Goal: Task Accomplishment & Management: Complete application form

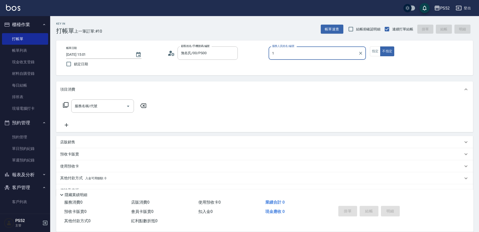
click at [231, 53] on icon "Clear" at bounding box center [232, 53] width 5 height 5
type input "1"
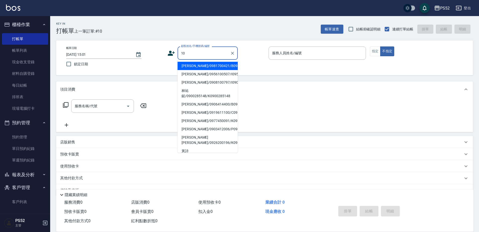
type input "[PERSON_NAME]/0956100507/I0956100507"
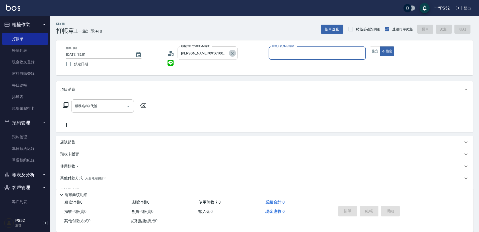
click at [231, 52] on icon "Clear" at bounding box center [232, 53] width 5 height 5
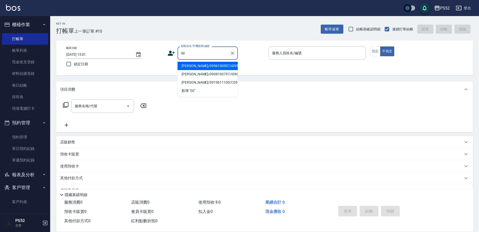
type input "[PERSON_NAME]/0956100507/I0956100507"
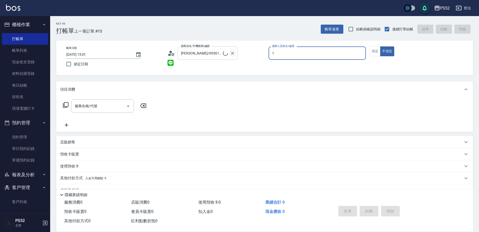
type input "10"
type input "無名氏/00/PS00"
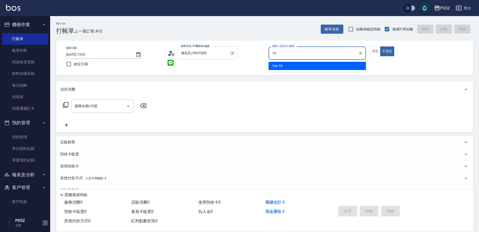
type input "10"
type button "false"
type input "Iris-10"
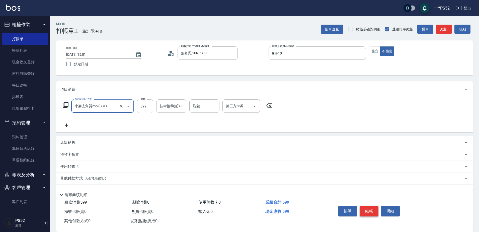
type input "小麥去角質599(SC1)"
click at [371, 210] on button "結帳" at bounding box center [369, 211] width 19 height 11
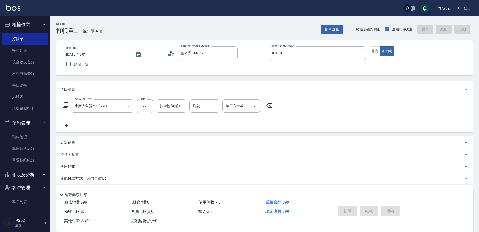
type input "[DATE] 15:56"
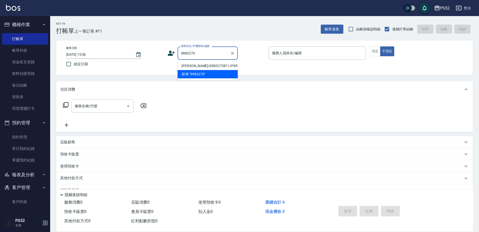
click at [233, 70] on li "[PERSON_NAME]/0983270811/P0983270811" at bounding box center [208, 66] width 60 height 8
type input "[PERSON_NAME]/0983270811/P0983270811"
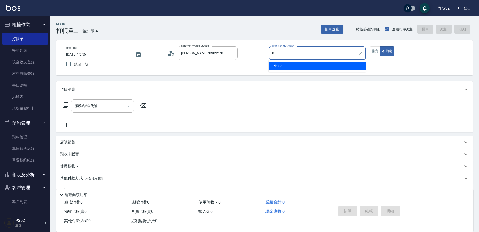
type input "Pink-8"
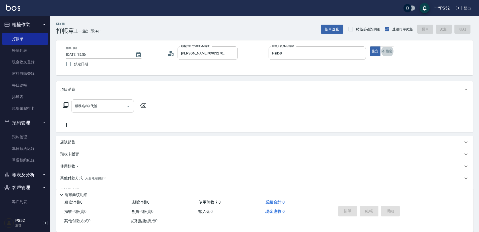
click at [106, 102] on input "服務名稱/代號" at bounding box center [99, 106] width 51 height 9
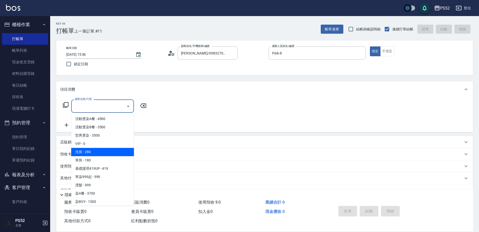
click at [118, 158] on span "單剪 - 180" at bounding box center [102, 160] width 63 height 8
type input "單剪(C2)"
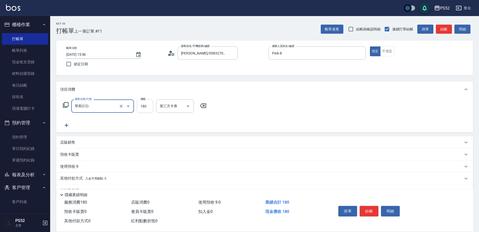
click at [144, 107] on input "180" at bounding box center [145, 106] width 16 height 14
type input "270"
click at [371, 211] on button "結帳" at bounding box center [369, 211] width 19 height 11
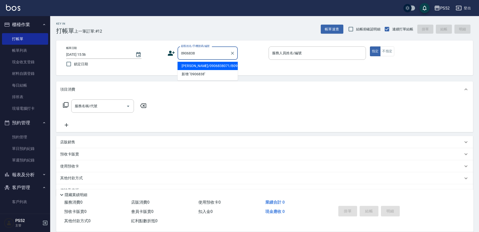
click at [217, 70] on li "[PERSON_NAME]/0906838071/B0906838071" at bounding box center [208, 66] width 60 height 8
type input "[PERSON_NAME]/0906838071/B0906838071"
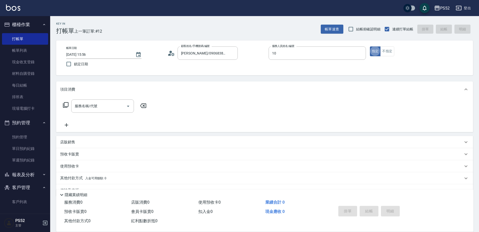
type input "Iris-10"
type button "true"
click at [357, 53] on div at bounding box center [360, 52] width 7 height 13
click at [362, 54] on icon "Clear" at bounding box center [360, 53] width 3 height 3
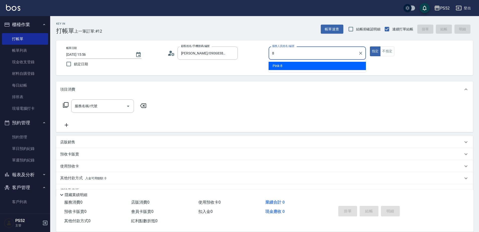
type input "Pink-8"
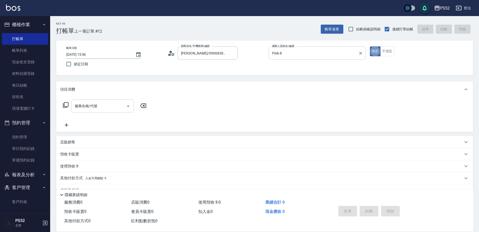
click at [115, 103] on input "服務名稱/代號" at bounding box center [99, 106] width 51 height 9
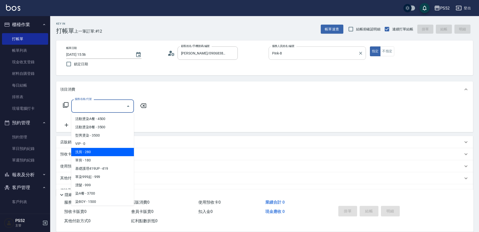
click at [115, 152] on span "洗剪 - 280" at bounding box center [102, 152] width 63 height 8
type input "洗剪(C1)"
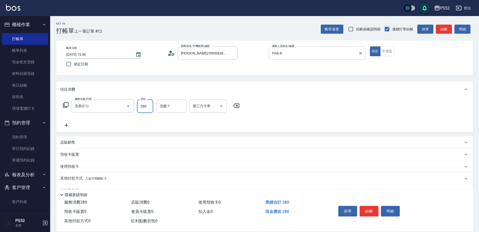
click at [147, 101] on input "280" at bounding box center [145, 106] width 16 height 14
click at [123, 107] on icon "Clear" at bounding box center [121, 106] width 5 height 5
type input "370"
click at [127, 107] on icon "Open" at bounding box center [128, 106] width 6 height 6
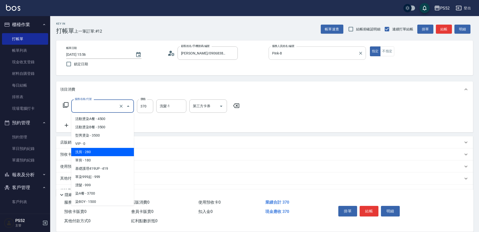
click at [118, 150] on span "洗剪 - 280" at bounding box center [102, 152] width 63 height 8
type input "洗剪(C1)"
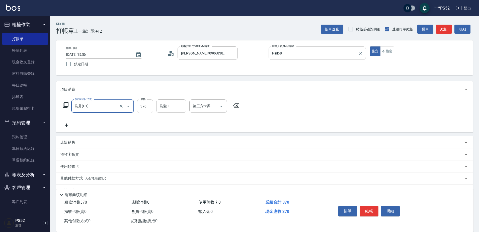
click at [149, 105] on input "370" at bounding box center [145, 106] width 16 height 14
type input "390"
click at [382, 50] on button "不指定" at bounding box center [388, 51] width 14 height 10
click at [371, 210] on button "結帳" at bounding box center [369, 211] width 19 height 11
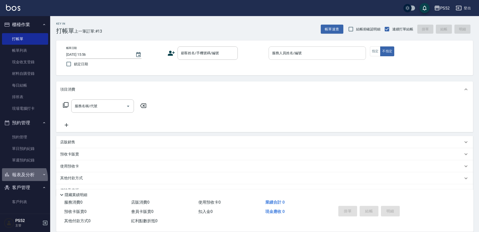
click at [18, 178] on button "報表及分析" at bounding box center [25, 174] width 46 height 13
click at [20, 190] on button "客戶管理" at bounding box center [25, 187] width 46 height 13
click at [37, 151] on link "單日預約紀錄" at bounding box center [25, 149] width 46 height 12
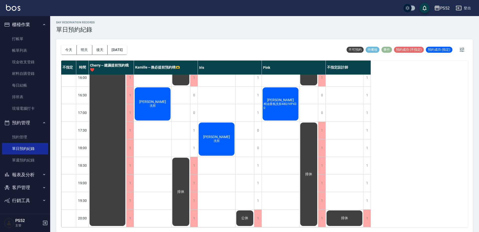
scroll to position [2, 0]
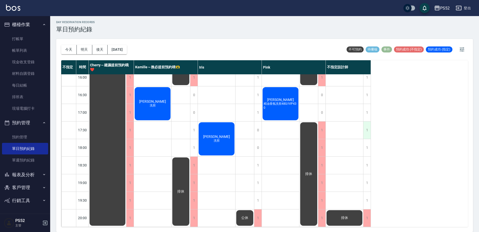
click at [367, 129] on div "1" at bounding box center [368, 130] width 8 height 17
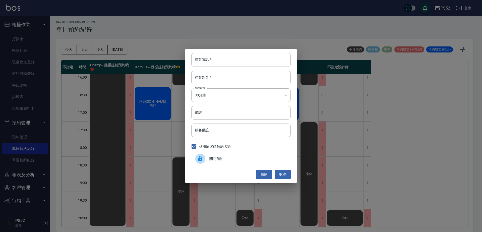
click at [232, 158] on span "關閉預約" at bounding box center [247, 158] width 77 height 5
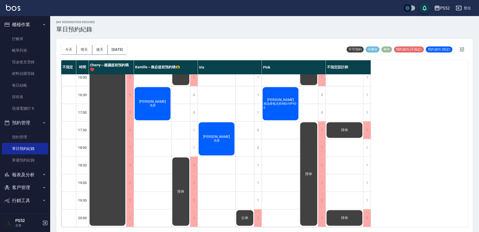
click at [374, 140] on div "不指定 時間 Cherry～建議提前預約哦❤️ [PERSON_NAME]～務必提前預約唷🫶 [PERSON_NAME] 不指定設計師 10:30 11:00…" at bounding box center [264, 143] width 407 height 167
click at [366, 147] on div "1" at bounding box center [368, 147] width 8 height 17
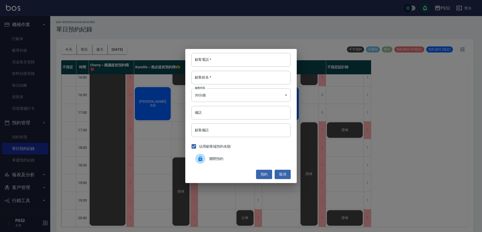
click at [392, 145] on div "顧客電話   * 顧客電話   * 顧客姓名   * 顧客姓名   * 服務時長 30分鐘 1 服務時長 備註 備註 顧客備註 顧客備註 佔用顧客端預約名額 …" at bounding box center [241, 116] width 482 height 232
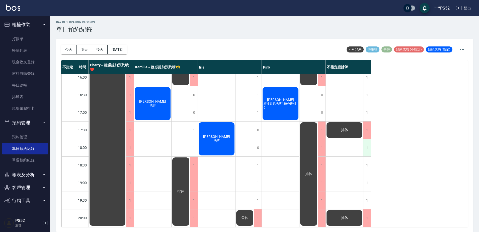
click at [370, 142] on div "1" at bounding box center [368, 147] width 8 height 17
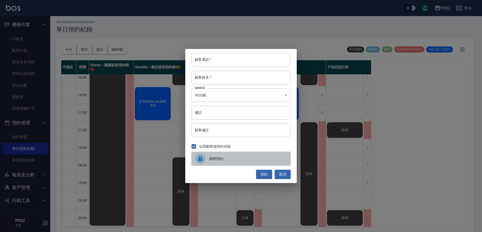
click at [231, 158] on span "關閉預約" at bounding box center [247, 158] width 77 height 5
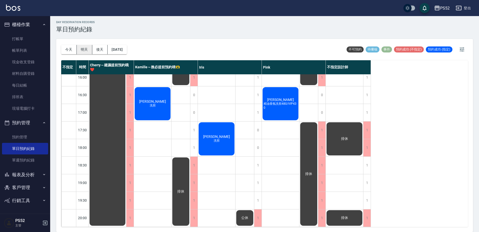
click at [89, 48] on button "明天" at bounding box center [85, 49] width 16 height 9
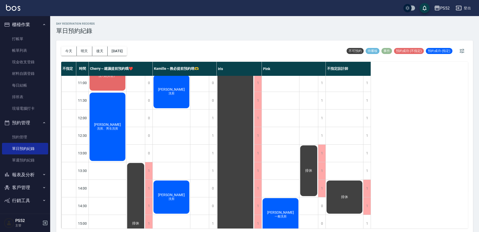
scroll to position [17, 0]
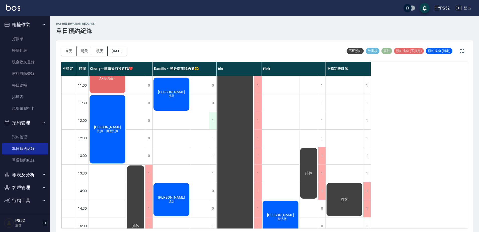
click at [211, 123] on div "1" at bounding box center [213, 120] width 8 height 17
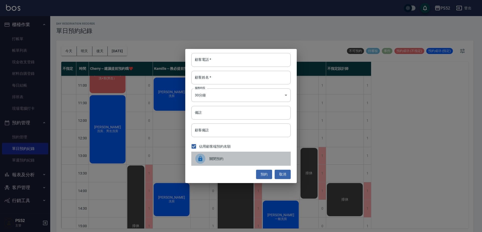
click at [214, 161] on div "關閉預約" at bounding box center [240, 159] width 99 height 14
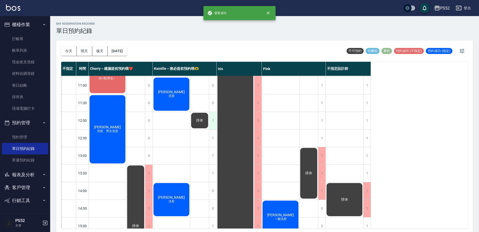
click at [211, 125] on div "1" at bounding box center [213, 120] width 8 height 17
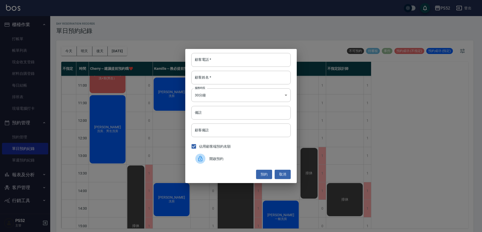
click at [220, 155] on div "開啟預約" at bounding box center [240, 159] width 99 height 14
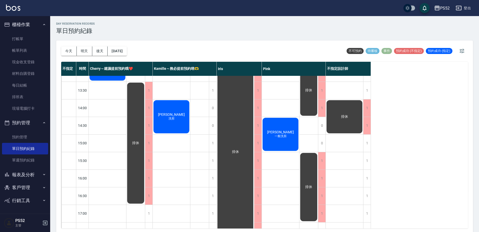
scroll to position [92, 0]
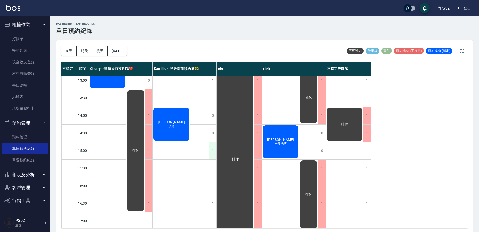
click at [216, 155] on div "1" at bounding box center [213, 150] width 8 height 17
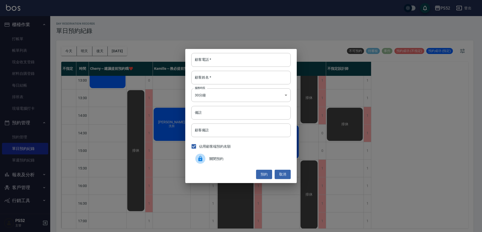
click at [219, 162] on div "關閉預約" at bounding box center [240, 159] width 99 height 14
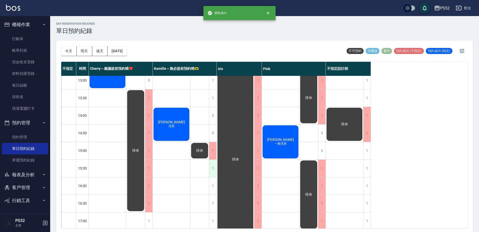
click at [215, 172] on div "1" at bounding box center [213, 168] width 8 height 17
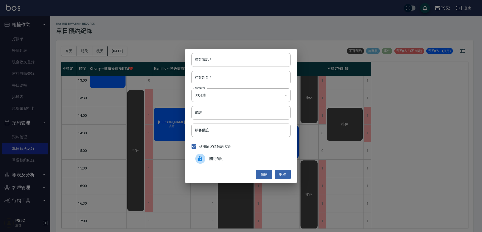
click at [217, 158] on span "關閉預約" at bounding box center [247, 158] width 77 height 5
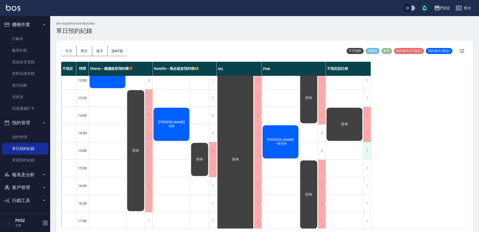
click at [370, 150] on div "1" at bounding box center [368, 150] width 8 height 17
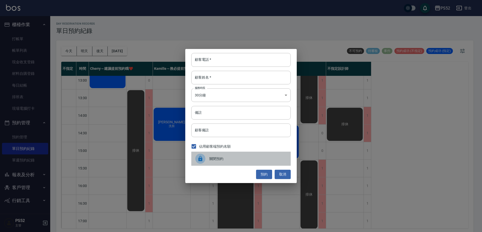
click at [232, 161] on span "關閉預約" at bounding box center [247, 158] width 77 height 5
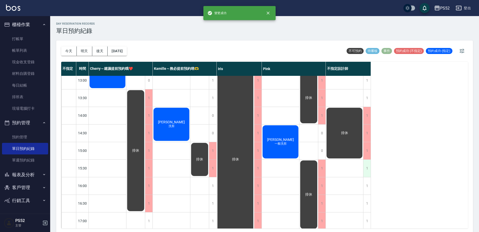
click at [370, 167] on div "1" at bounding box center [368, 168] width 8 height 17
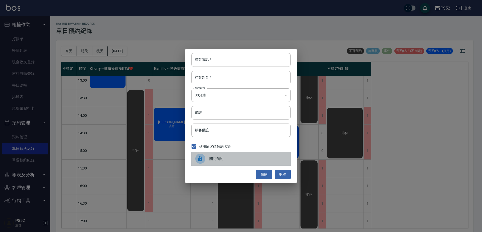
click at [228, 158] on span "關閉預約" at bounding box center [247, 158] width 77 height 5
